Goal: Information Seeking & Learning: Learn about a topic

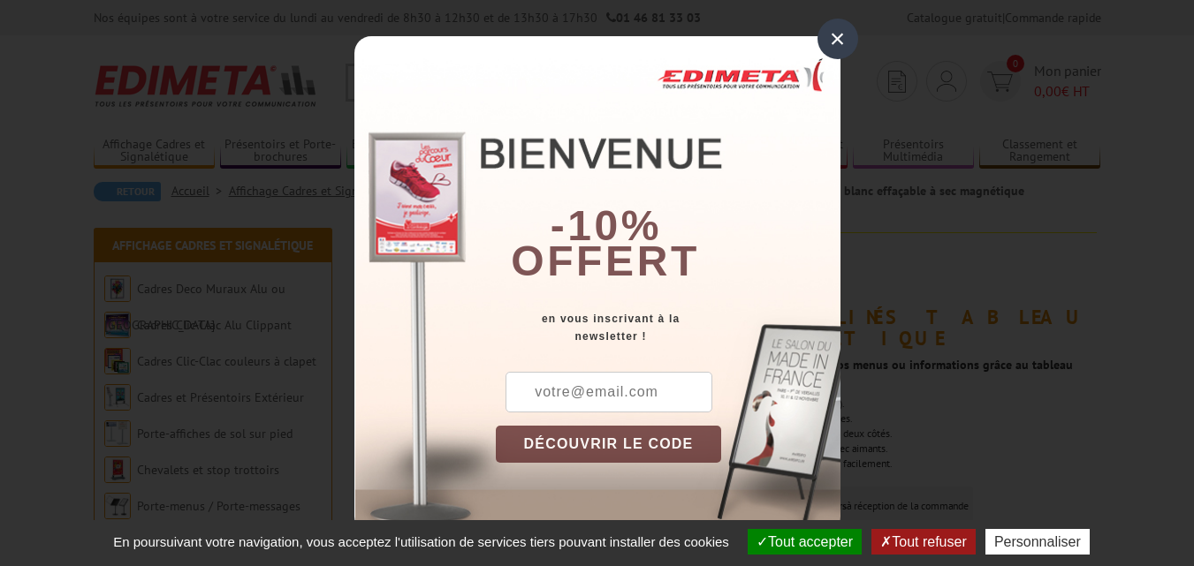
click at [830, 44] on div "×" at bounding box center [837, 39] width 41 height 41
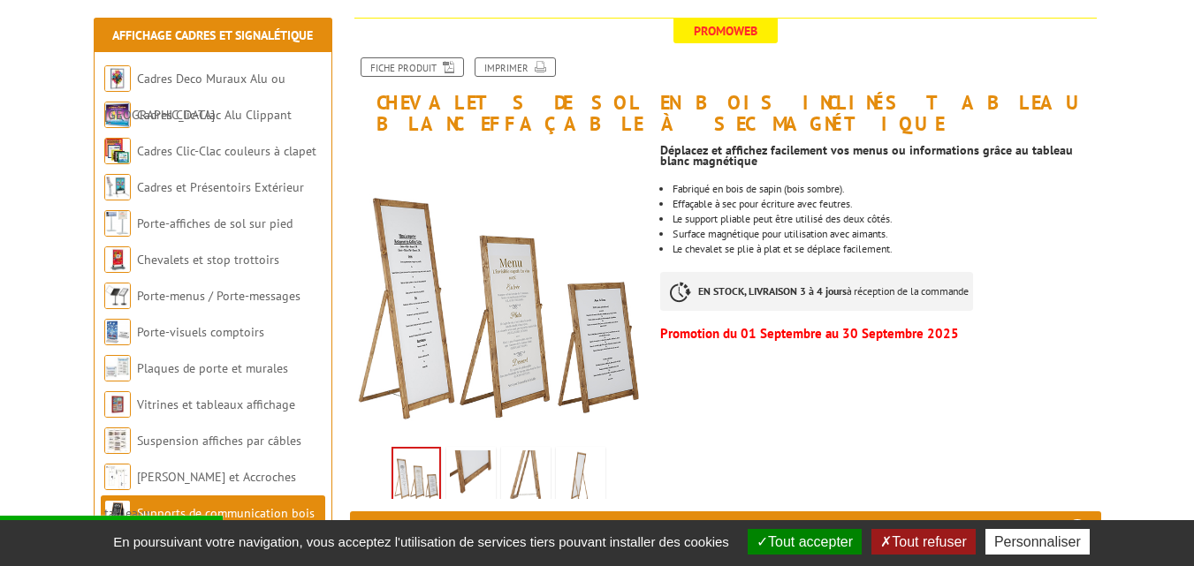
scroll to position [264, 0]
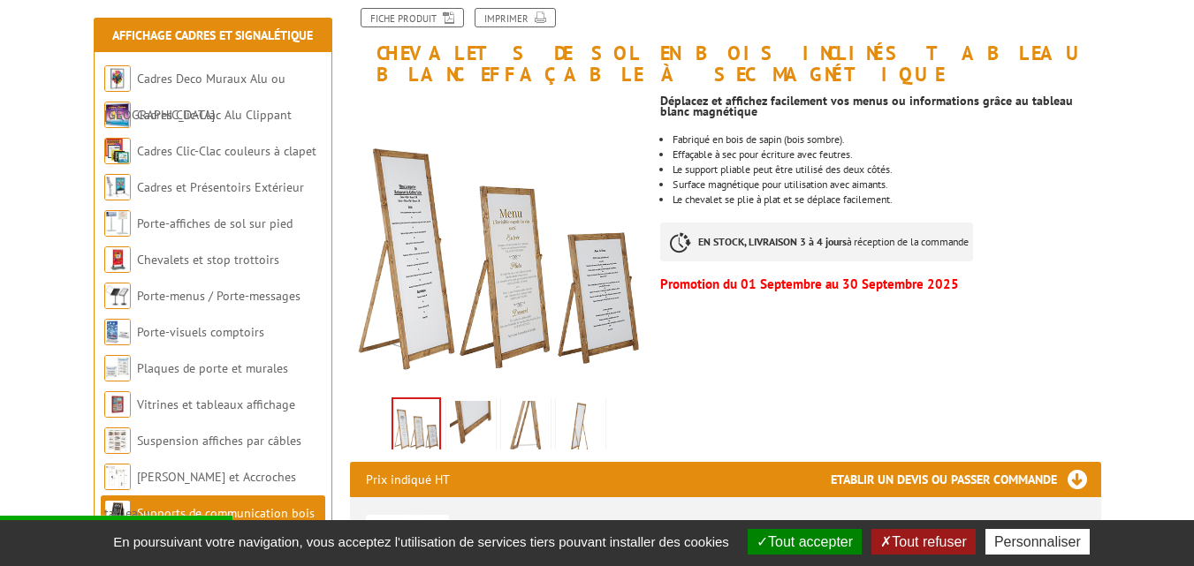
click at [497, 398] on li at bounding box center [471, 422] width 55 height 55
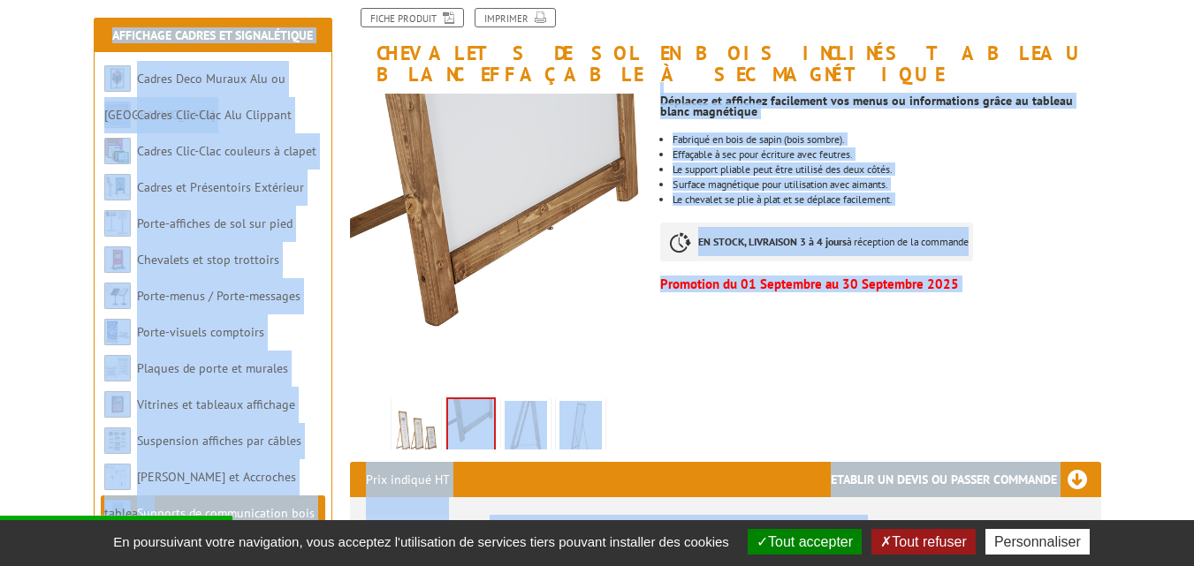
drag, startPoint x: 497, startPoint y: 398, endPoint x: 1176, endPoint y: 261, distance: 693.2
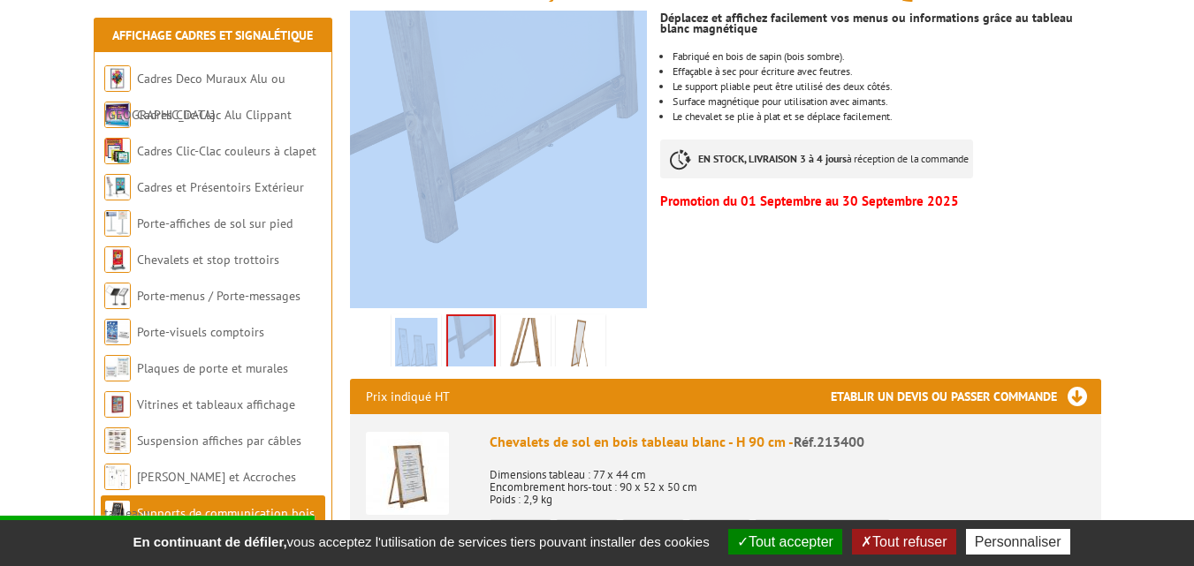
scroll to position [358, 0]
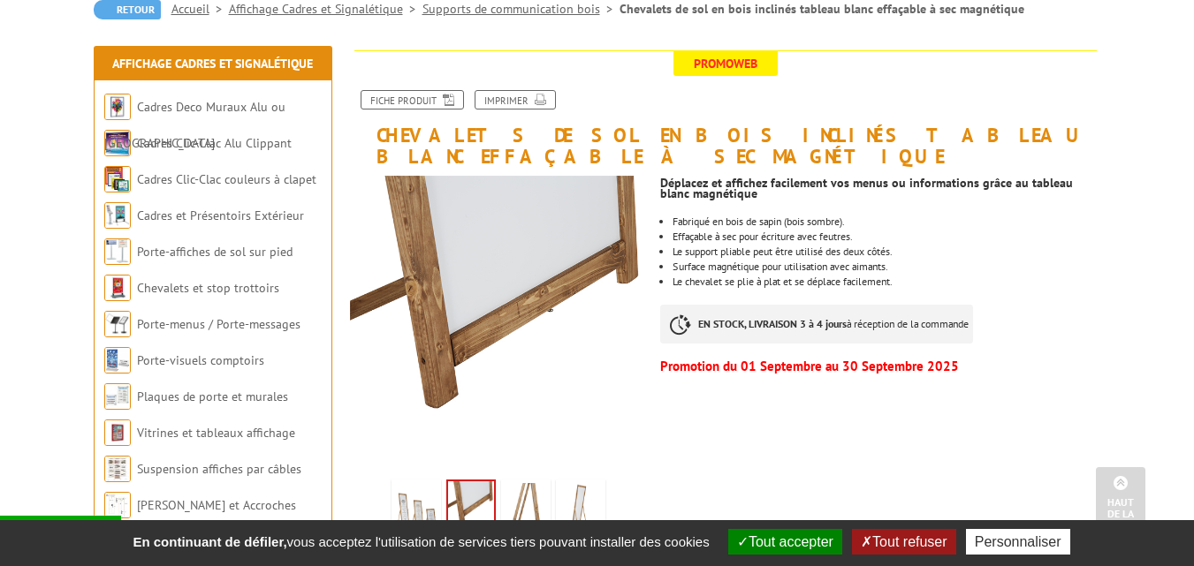
scroll to position [138, 0]
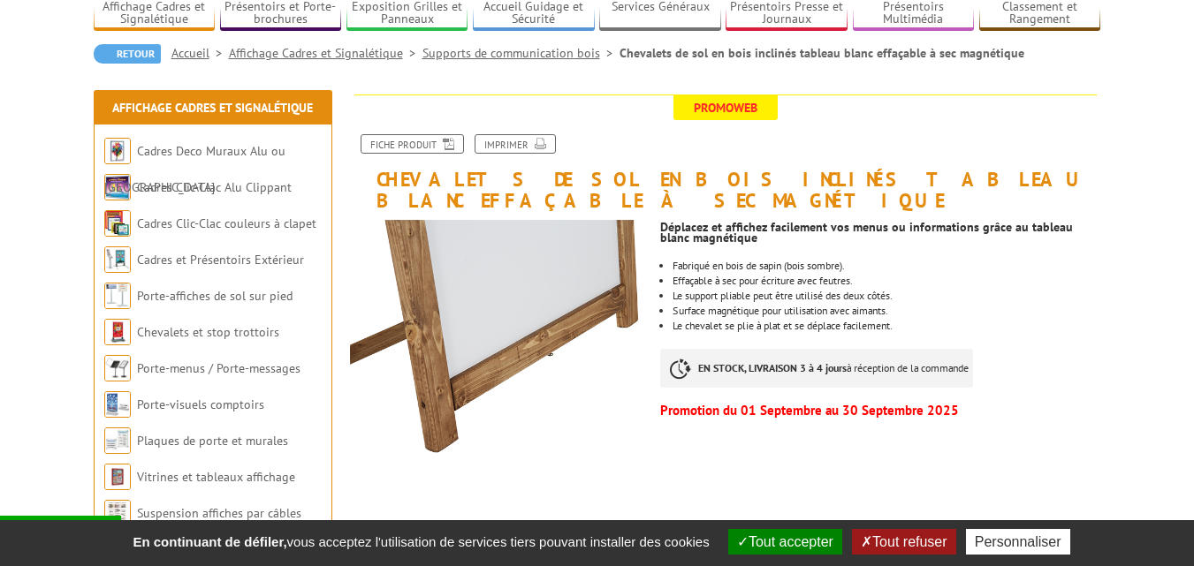
click at [528, 528] on img at bounding box center [526, 555] width 42 height 55
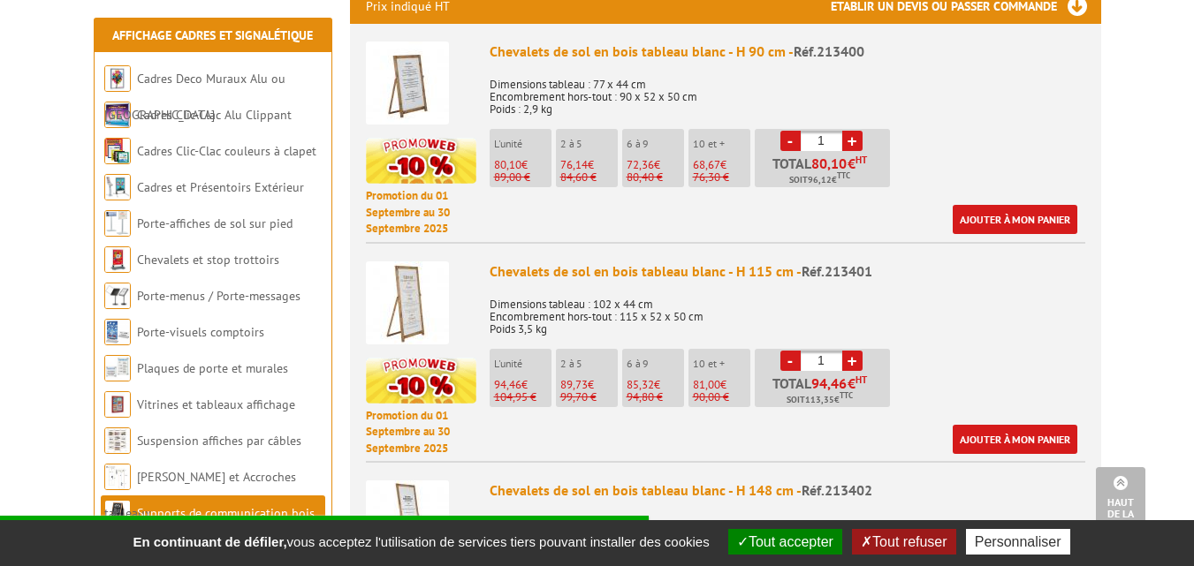
scroll to position [743, 0]
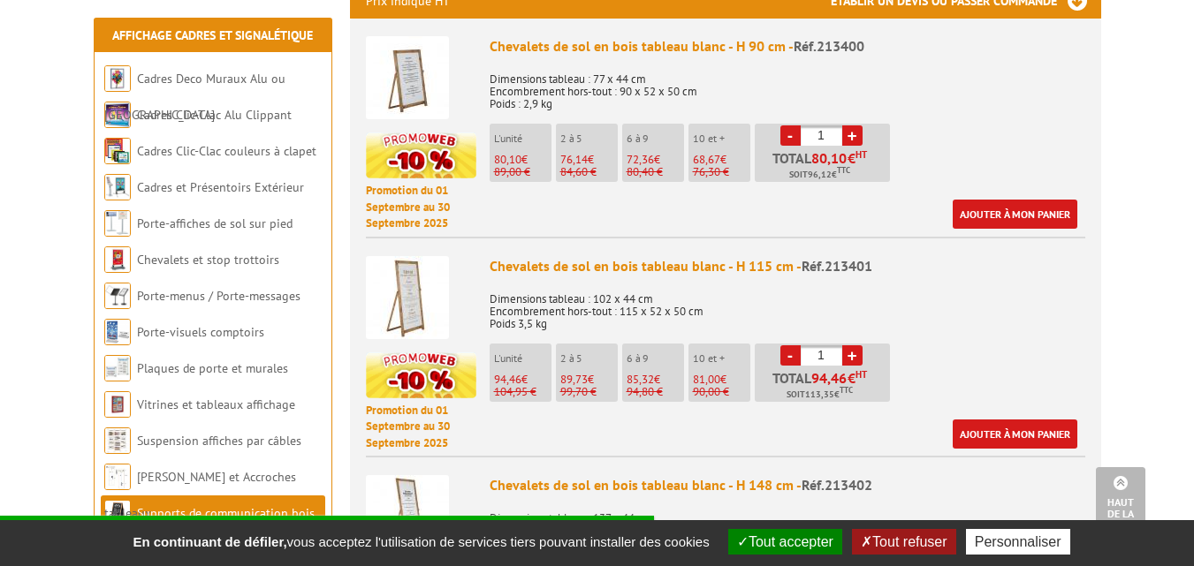
click at [418, 261] on img at bounding box center [407, 297] width 83 height 83
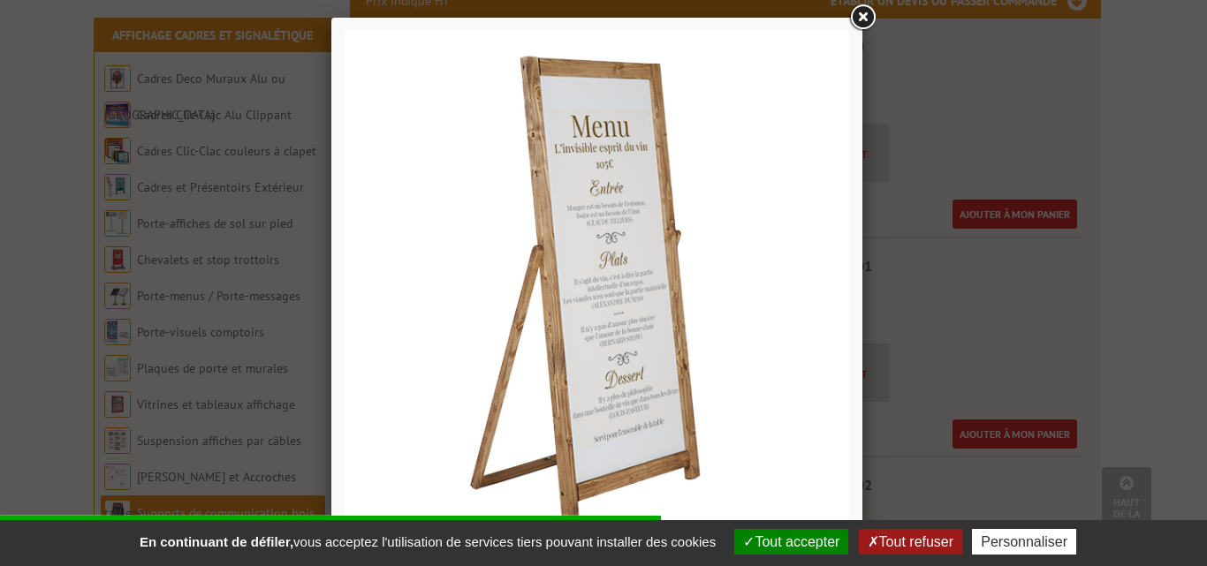
click at [871, 31] on link at bounding box center [863, 18] width 32 height 32
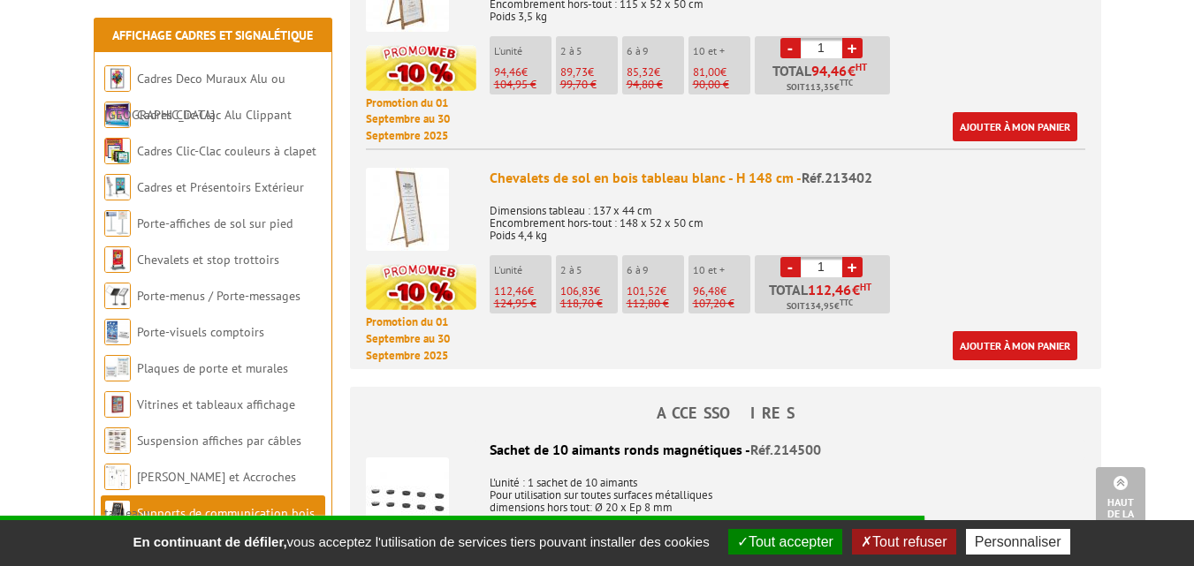
click at [1081, 308] on div "Chevalets de sol en bois tableau blanc - H 148 cm - Réf.213402 Dimensions table…" at bounding box center [788, 264] width 596 height 193
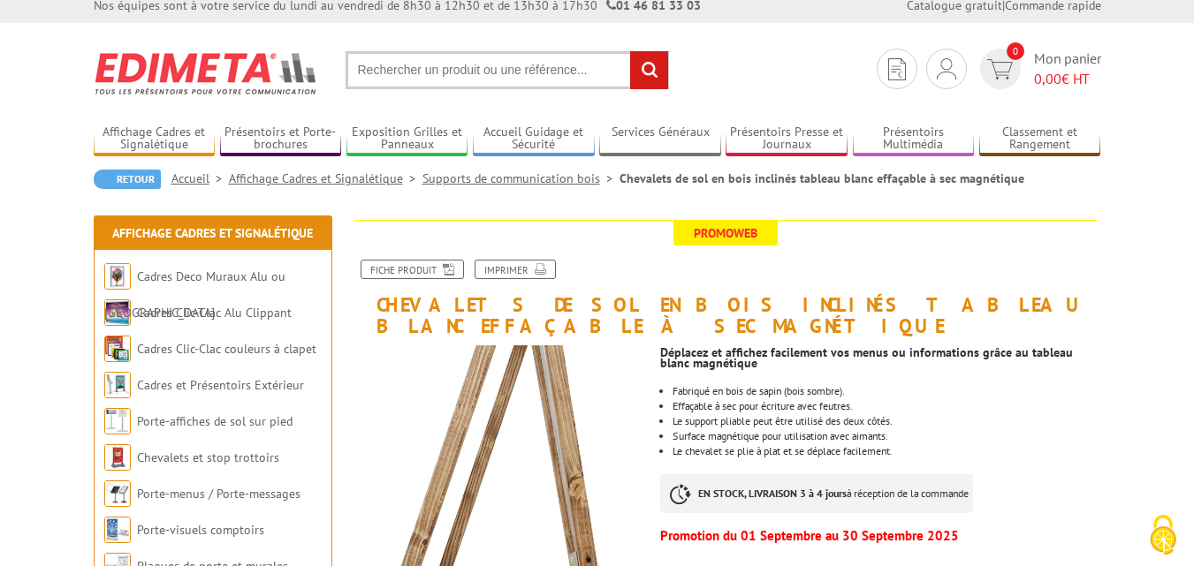
scroll to position [18, 0]
